Goal: Navigation & Orientation: Find specific page/section

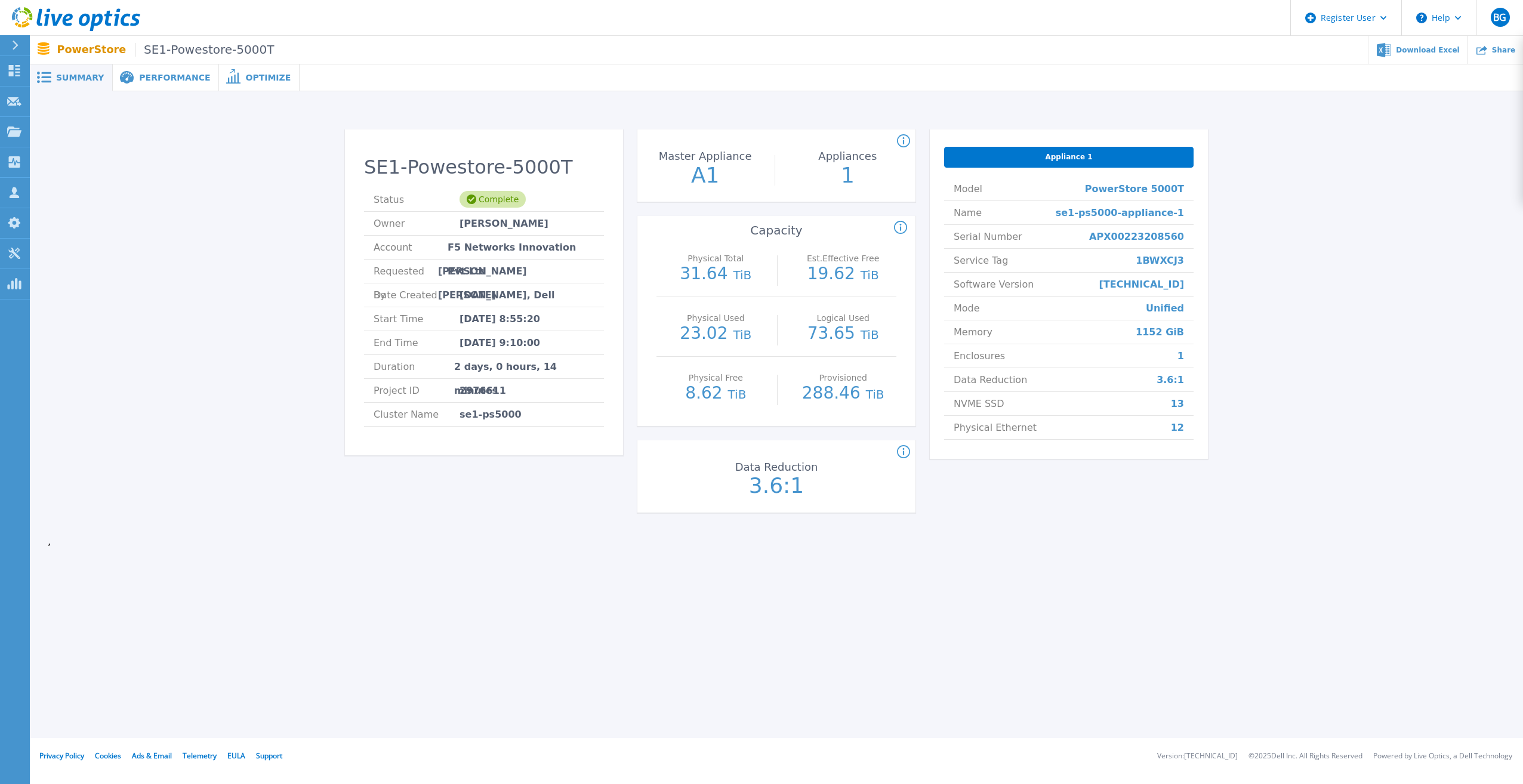
click at [71, 80] on span "Summary" at bounding box center [80, 78] width 48 height 9
click at [161, 81] on span "Performance" at bounding box center [174, 78] width 71 height 9
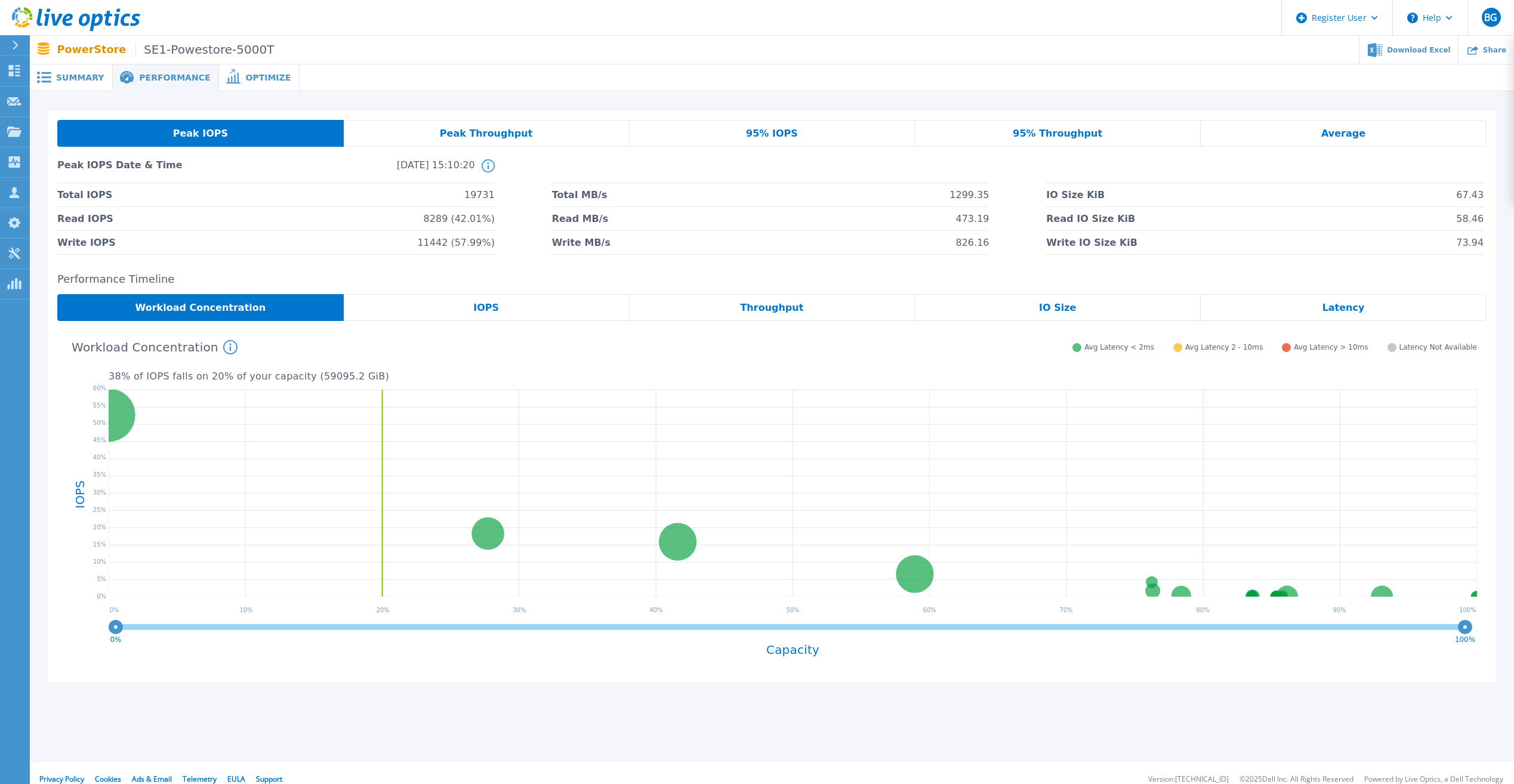
click at [246, 77] on span "Optimize" at bounding box center [268, 78] width 46 height 9
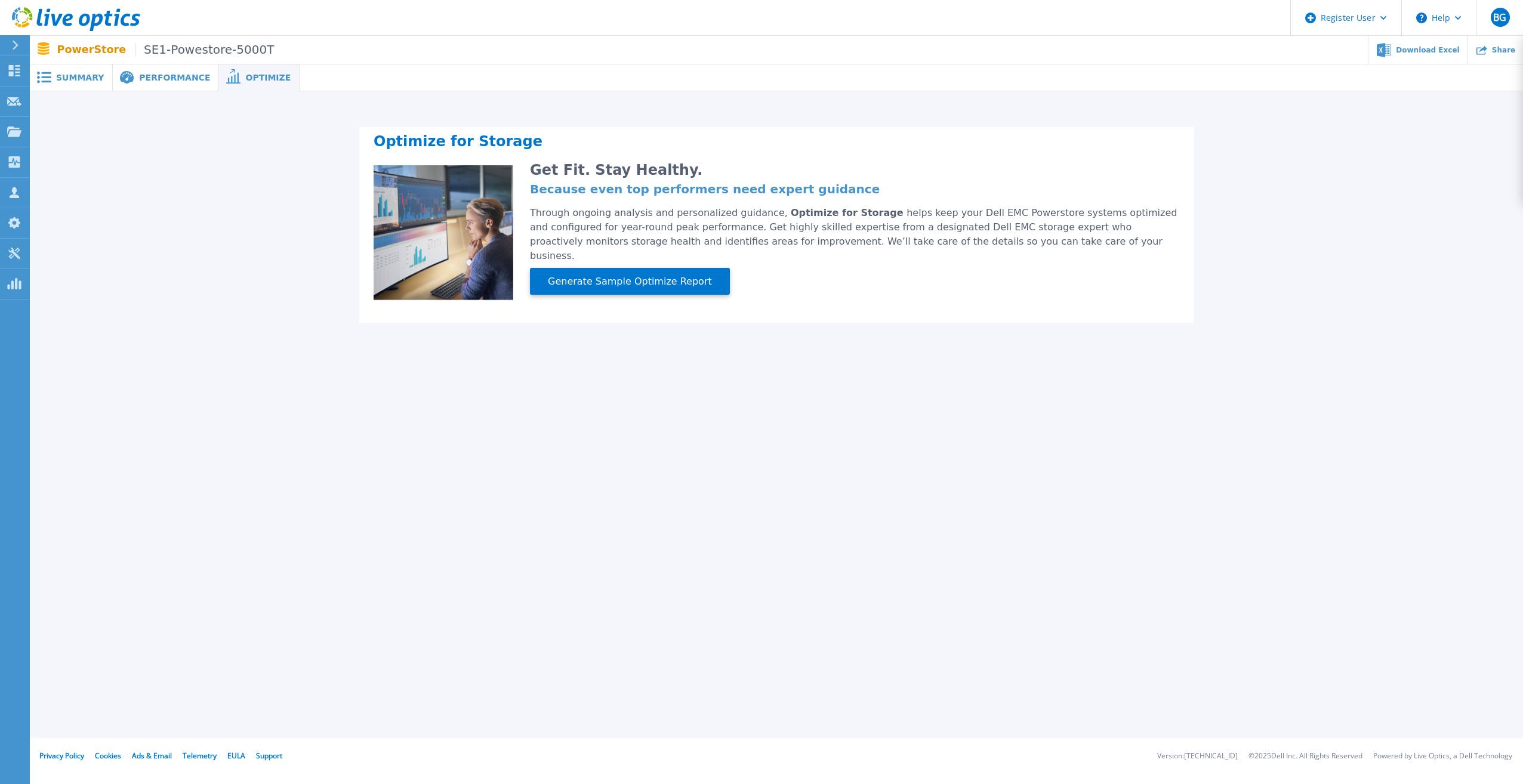
click at [144, 78] on span "Performance" at bounding box center [174, 78] width 71 height 9
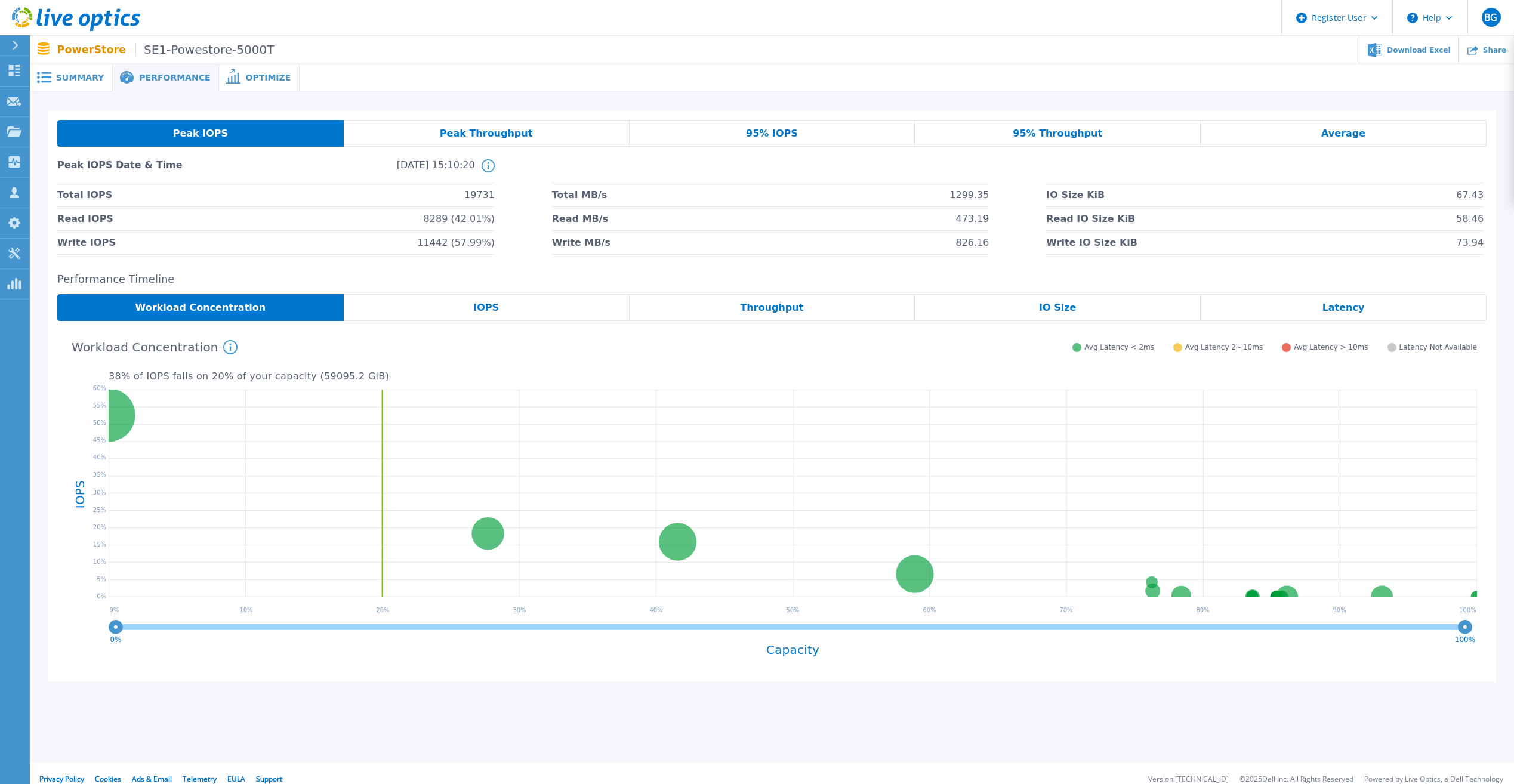
click at [73, 75] on span "Summary" at bounding box center [80, 78] width 48 height 9
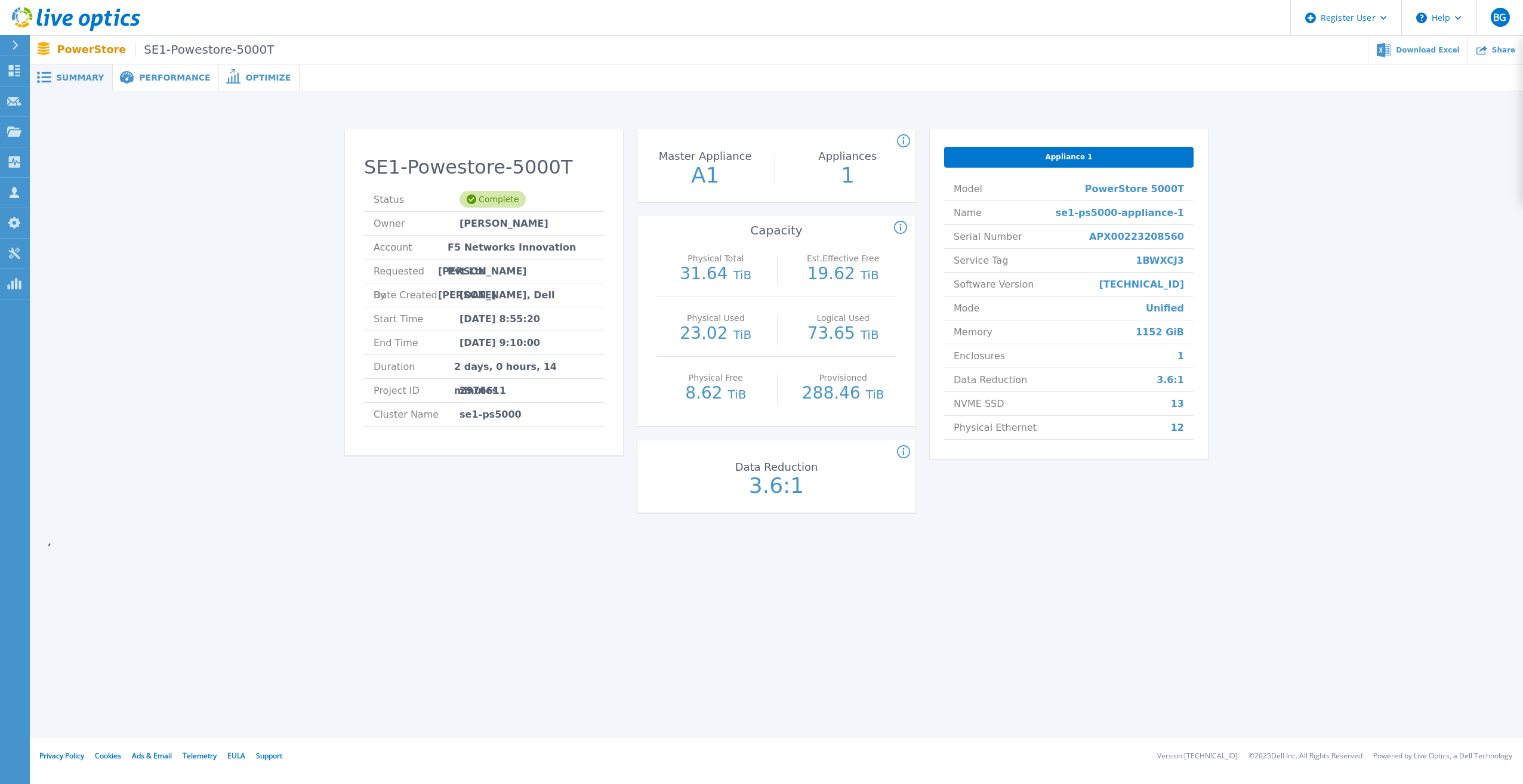
click at [91, 154] on div "SE1-Powestore-5000T Status Complete Owner pramod Bandela Account F5 Networks In…" at bounding box center [777, 323] width 1457 height 426
click at [69, 136] on div "Projects" at bounding box center [55, 132] width 49 height 31
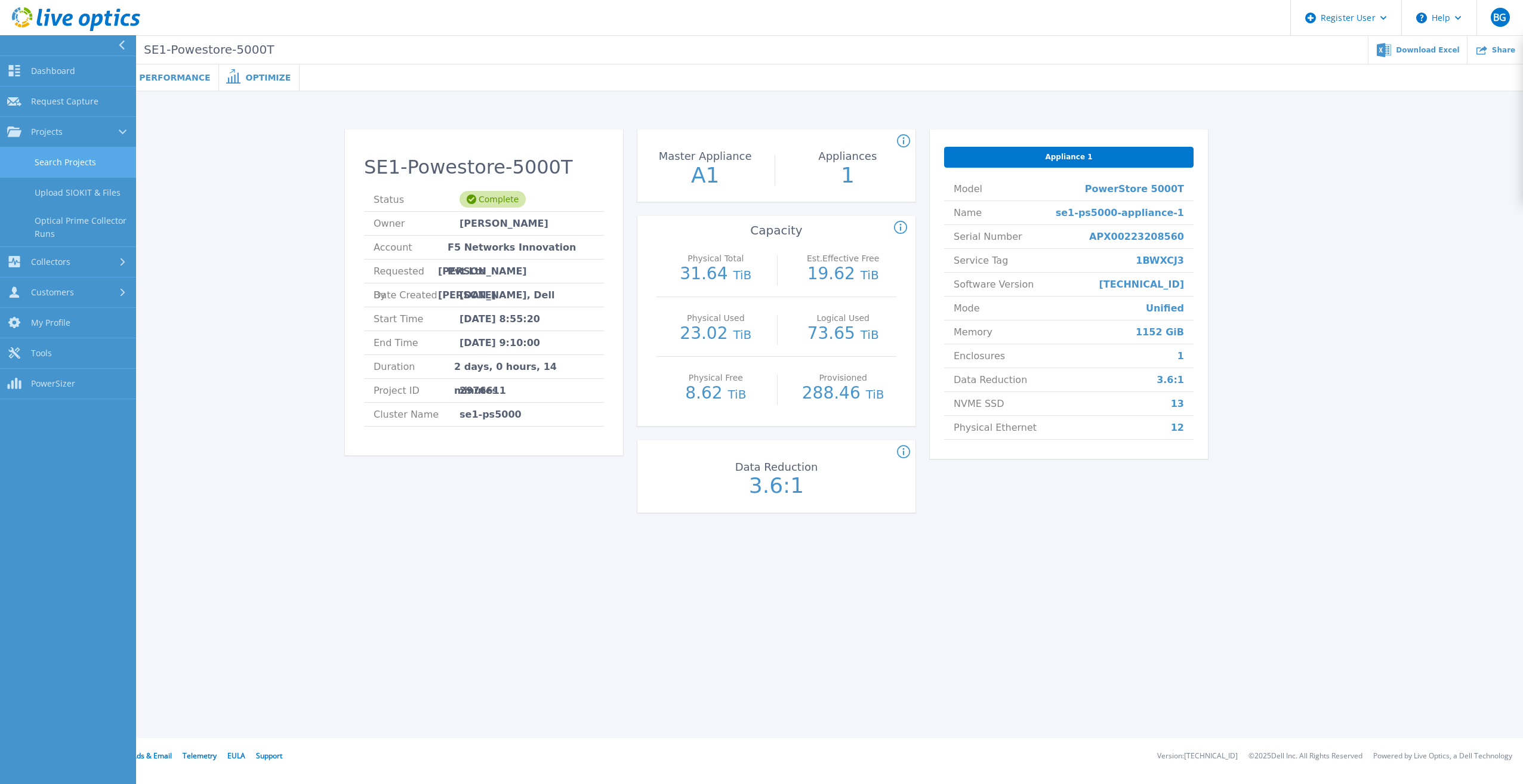
click at [57, 163] on link "Search Projects" at bounding box center [68, 163] width 136 height 30
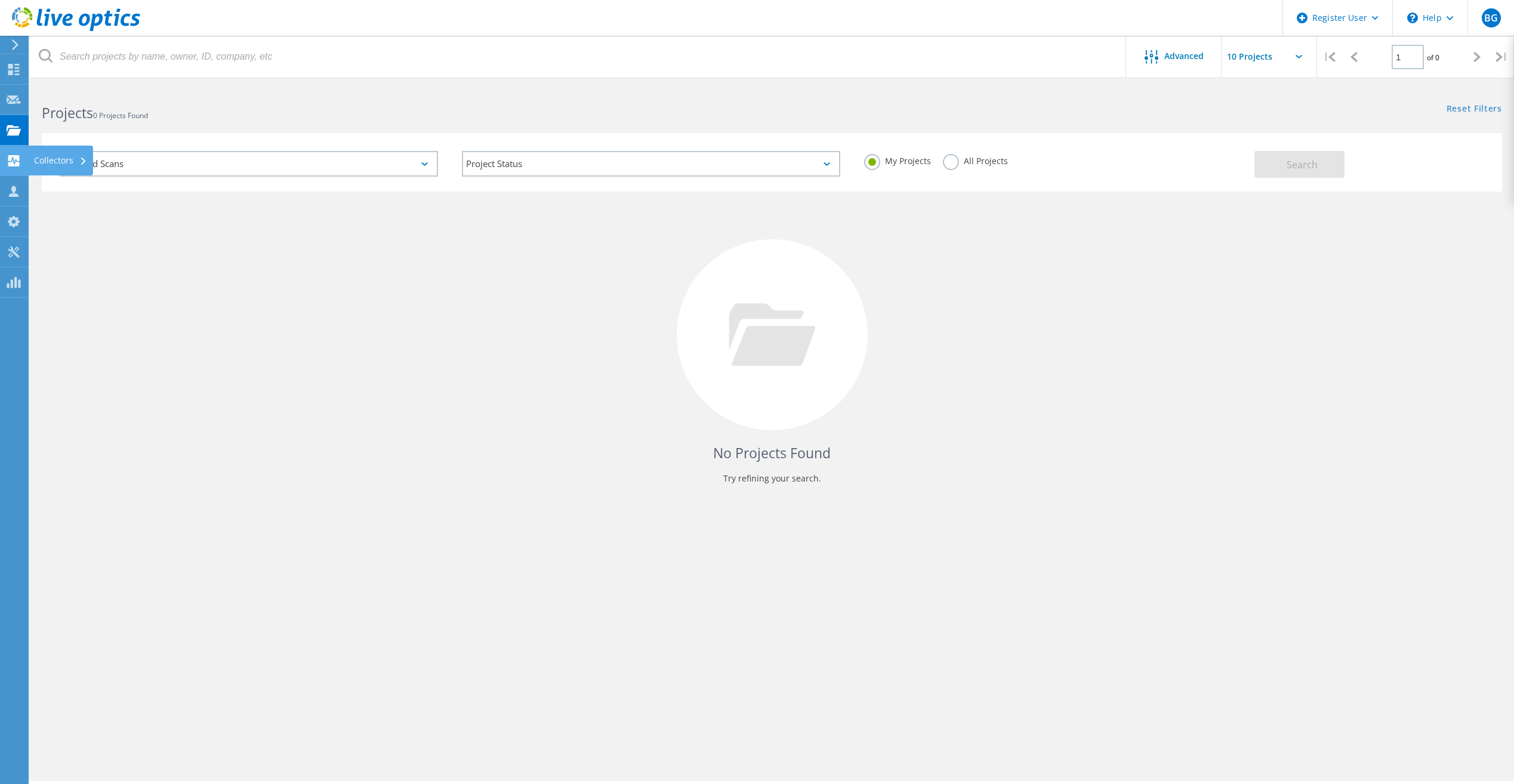
click at [50, 159] on div "Collectors" at bounding box center [60, 160] width 53 height 9
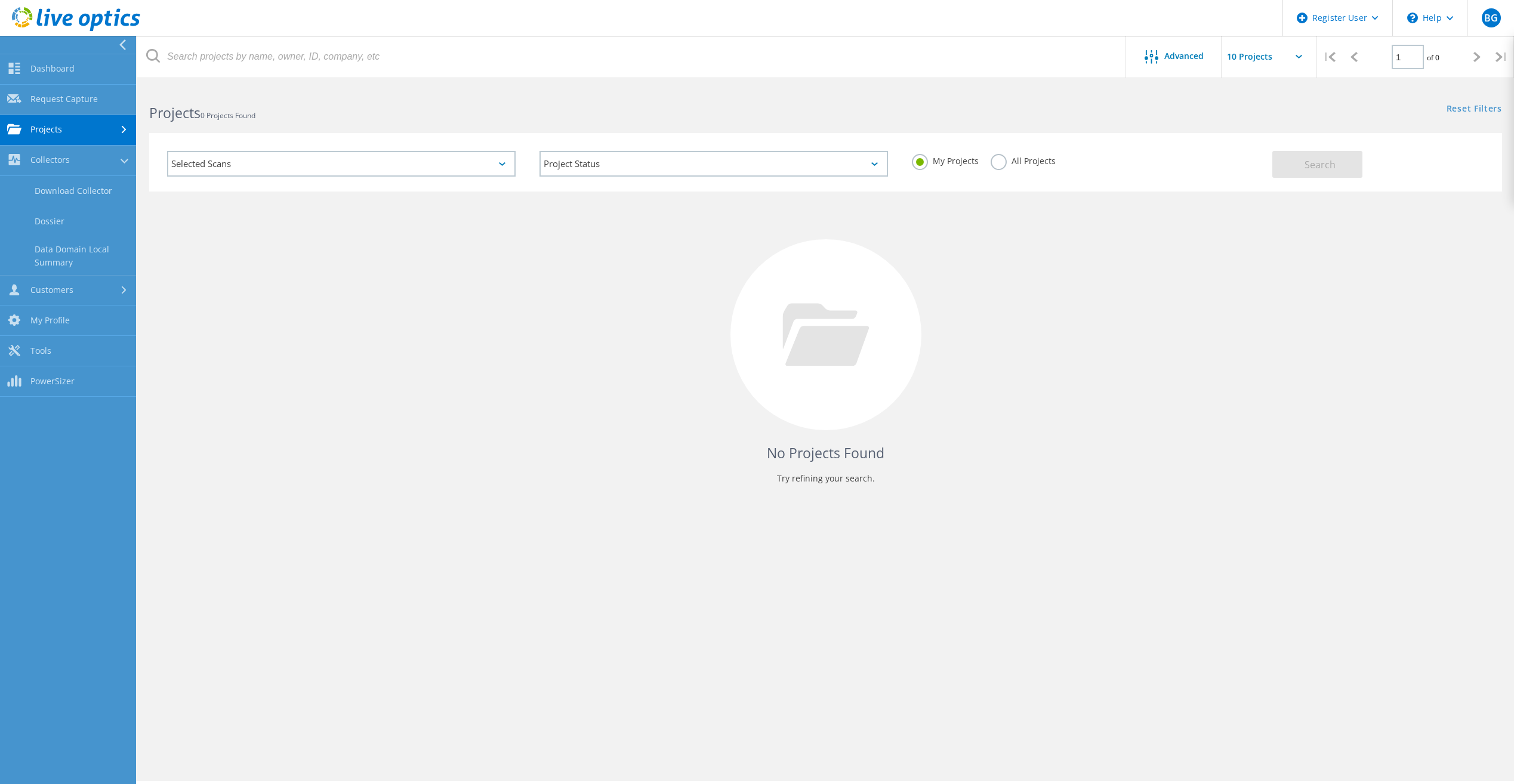
click at [232, 241] on div "No Projects Found Try refining your search." at bounding box center [825, 346] width 1353 height 309
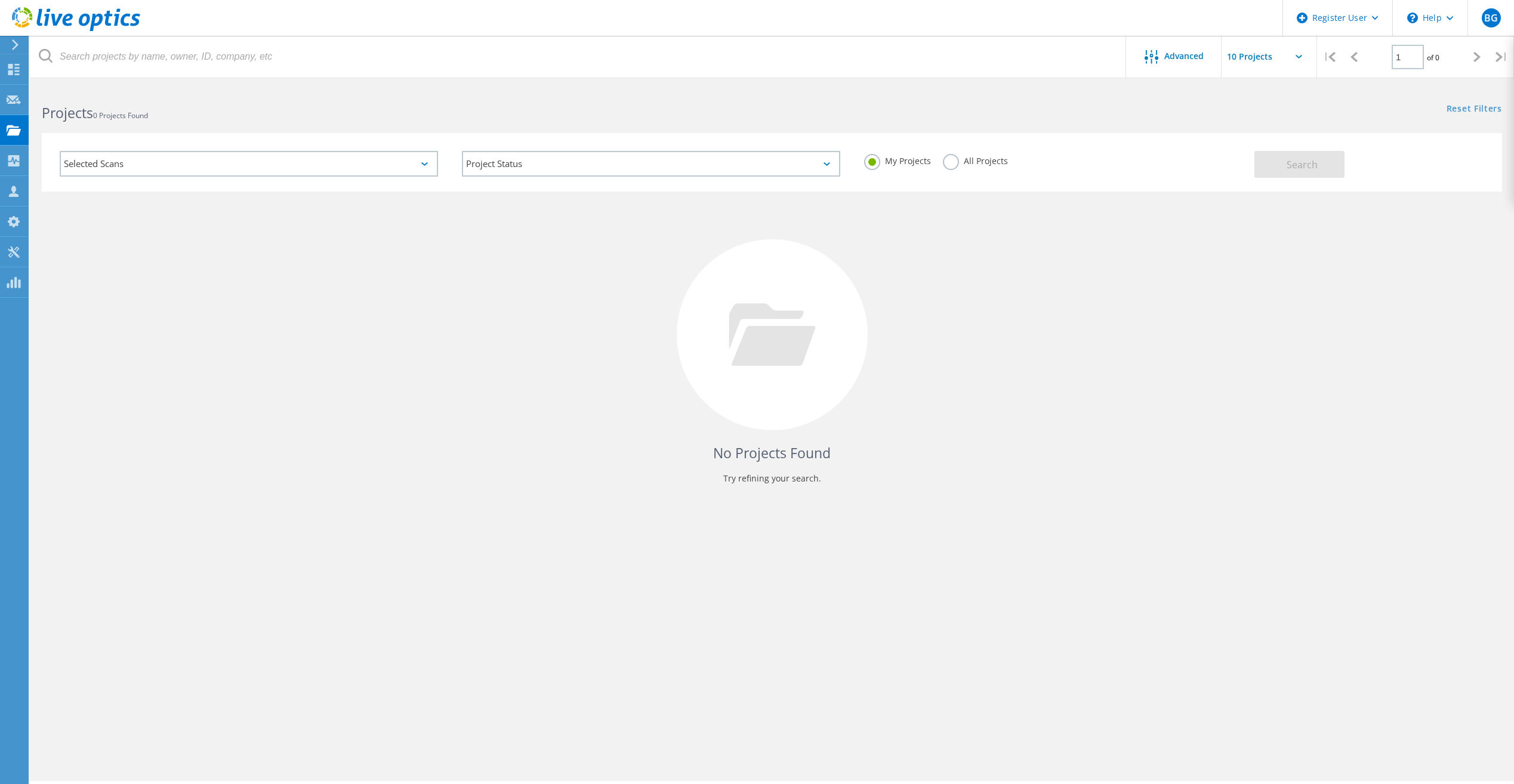
click at [63, 17] on icon at bounding box center [76, 19] width 128 height 24
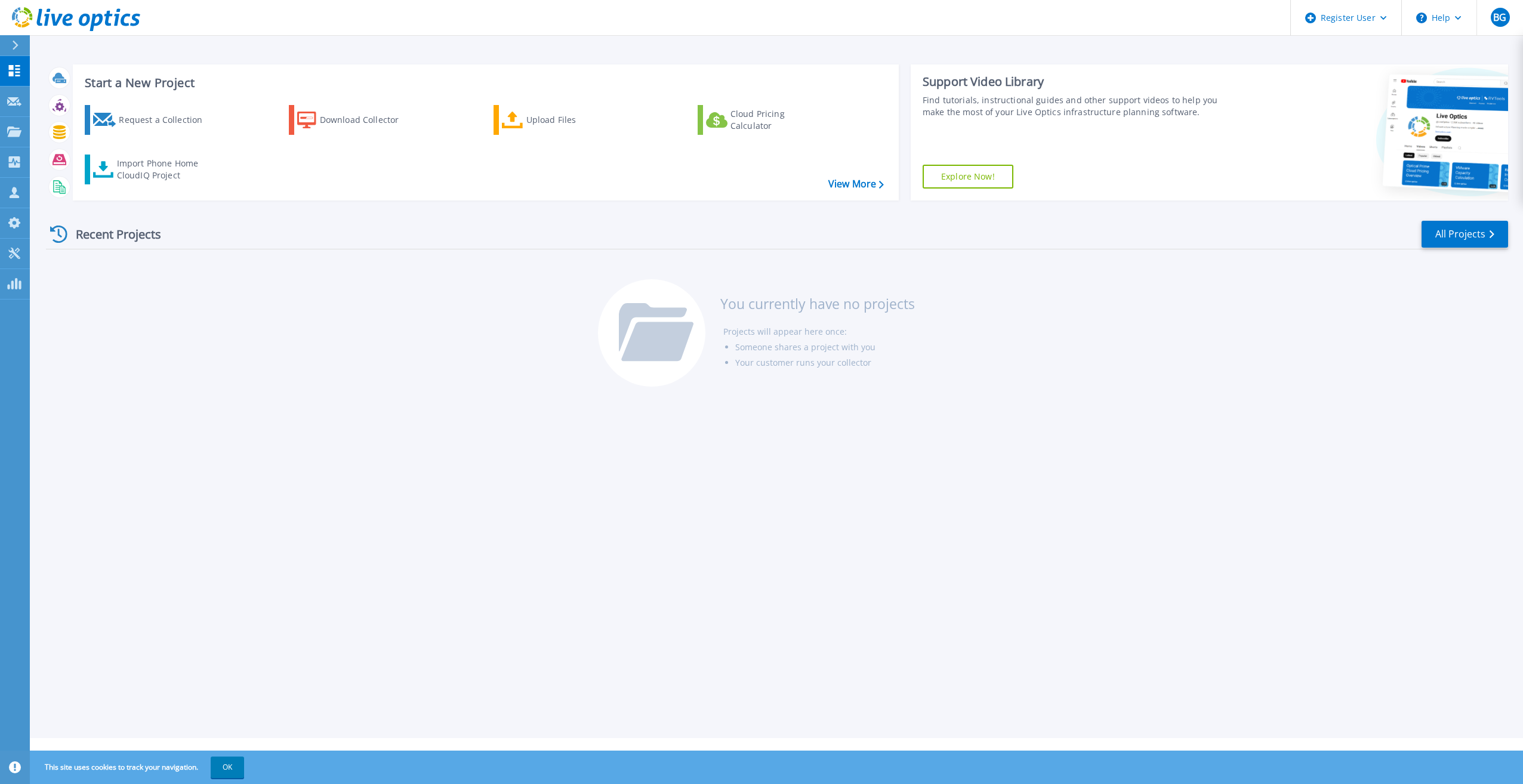
click at [145, 313] on div "Recent Projects All Projects You currently have no projects Projects will appea…" at bounding box center [777, 304] width 1462 height 188
click at [358, 368] on div "Recent Projects All Projects You currently have no projects Projects will appea…" at bounding box center [777, 304] width 1462 height 188
